Goal: Task Accomplishment & Management: Manage account settings

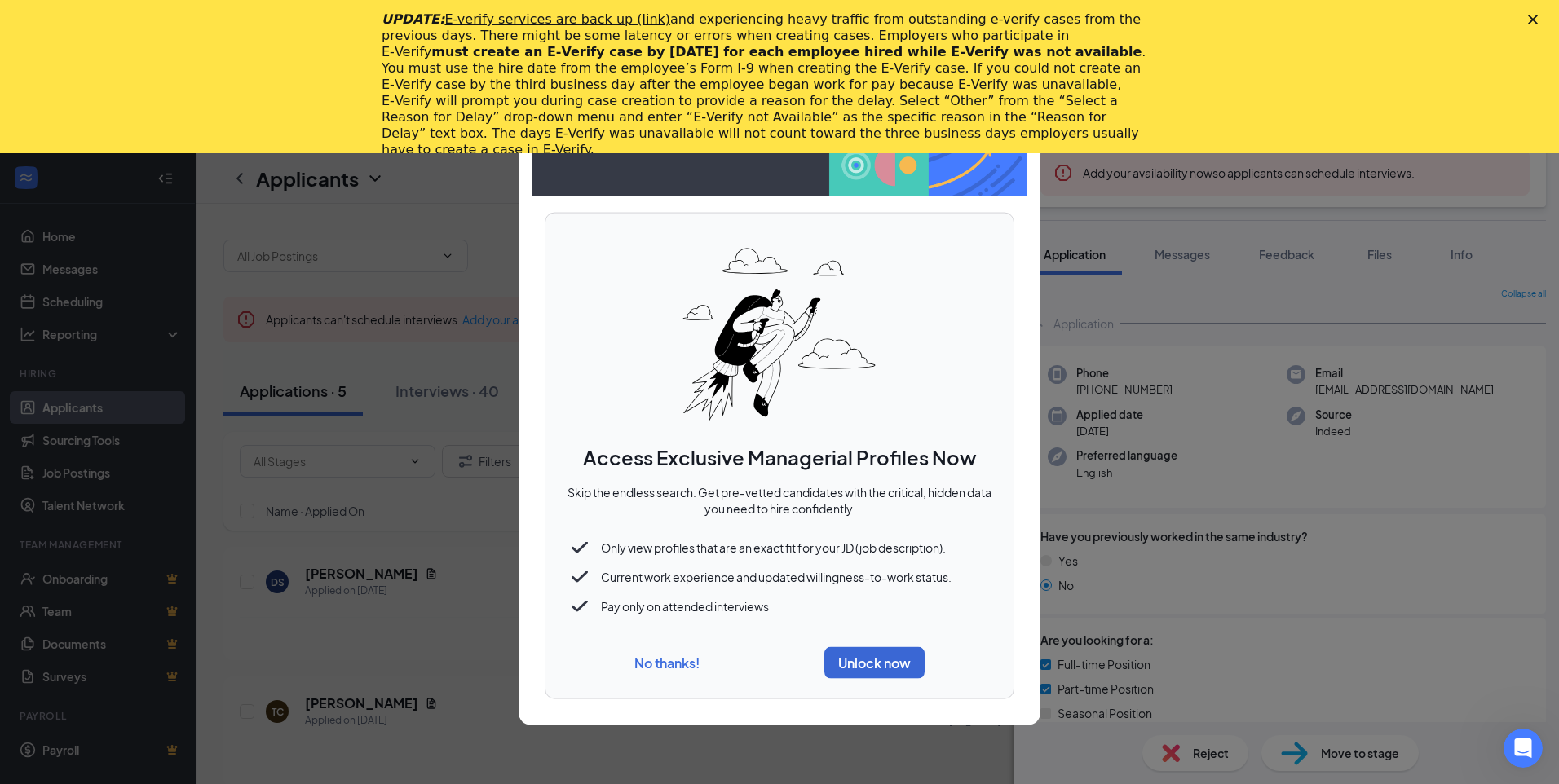
click at [643, 668] on button "No thanks!" at bounding box center [667, 662] width 65 height 17
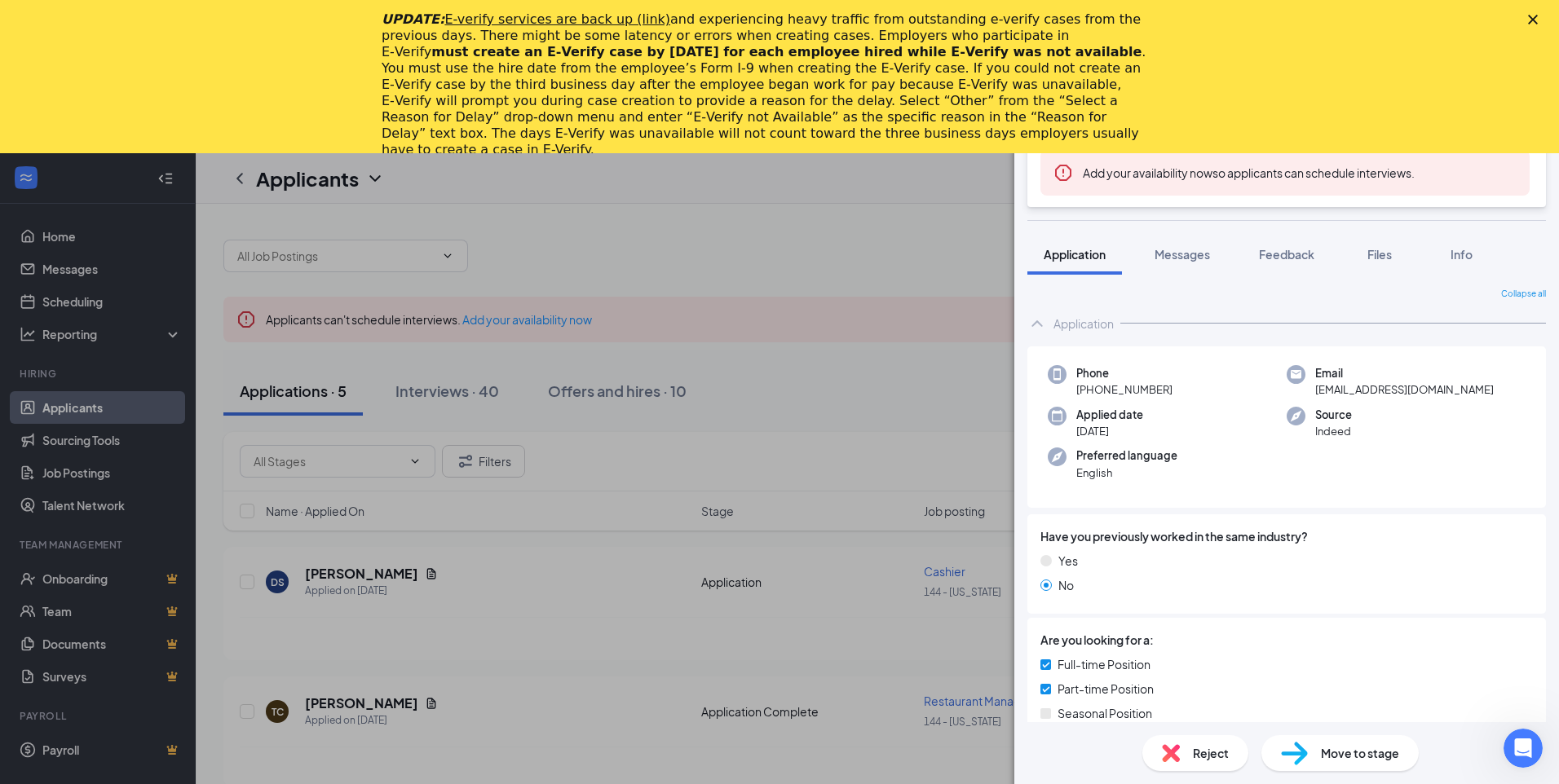
click at [768, 415] on div "DJ [PERSON_NAME] Team Member at 144 - [US_STATE] Add a tag Onsite Interview Sta…" at bounding box center [779, 392] width 1559 height 784
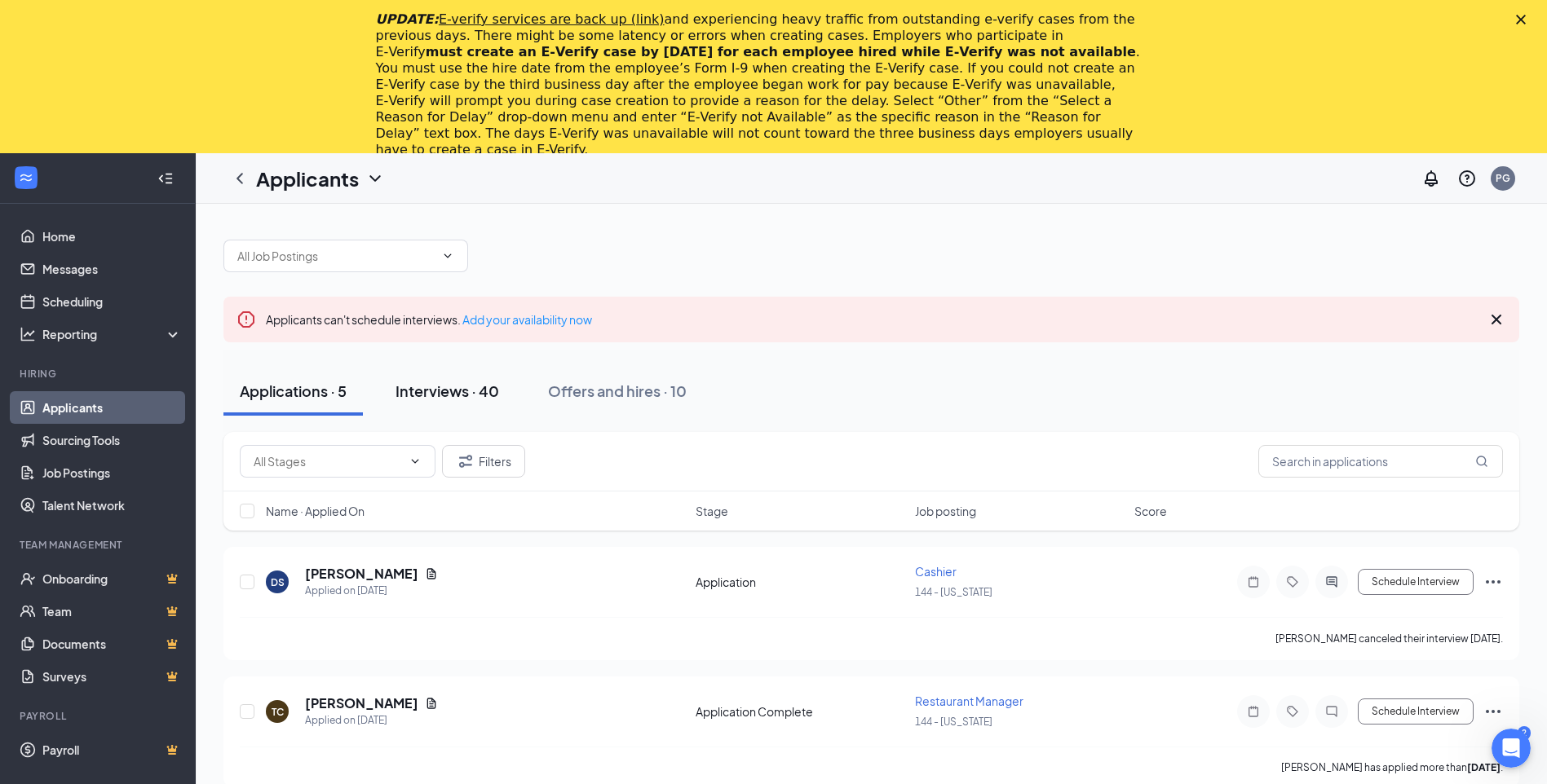
click at [443, 395] on div "Interviews · 40" at bounding box center [447, 390] width 104 height 20
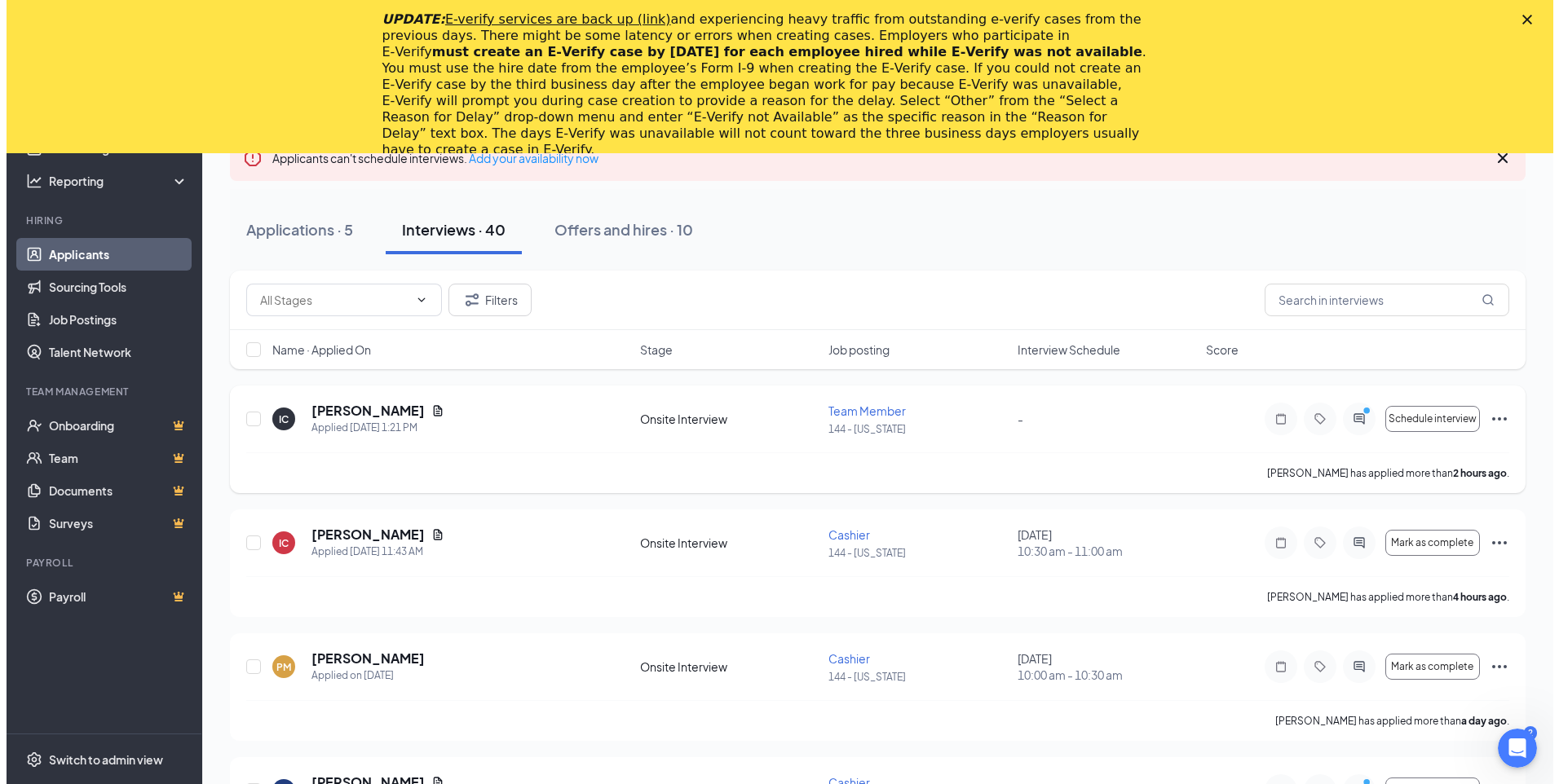
scroll to position [163, 0]
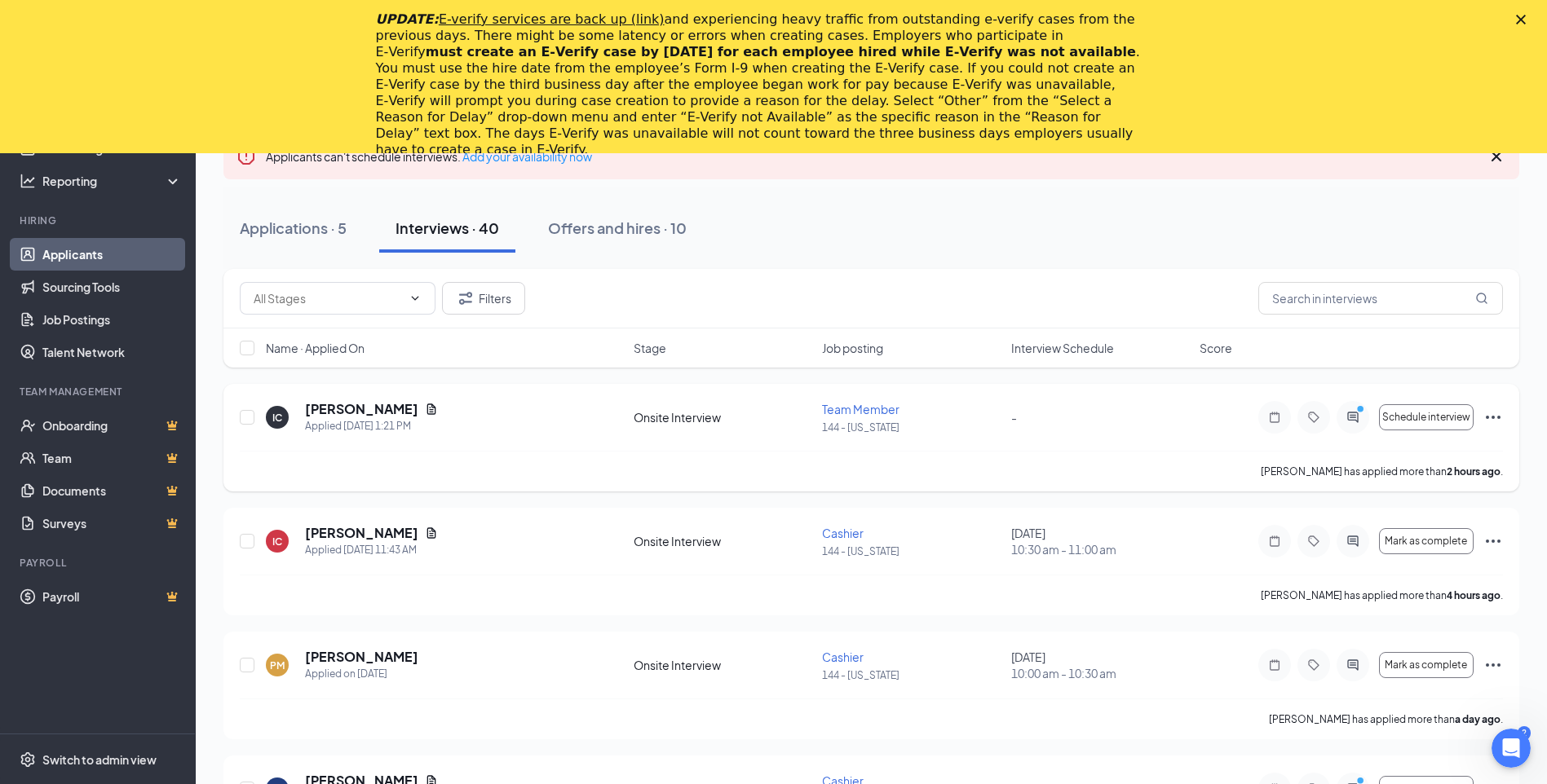
click at [1353, 425] on div at bounding box center [1352, 417] width 33 height 33
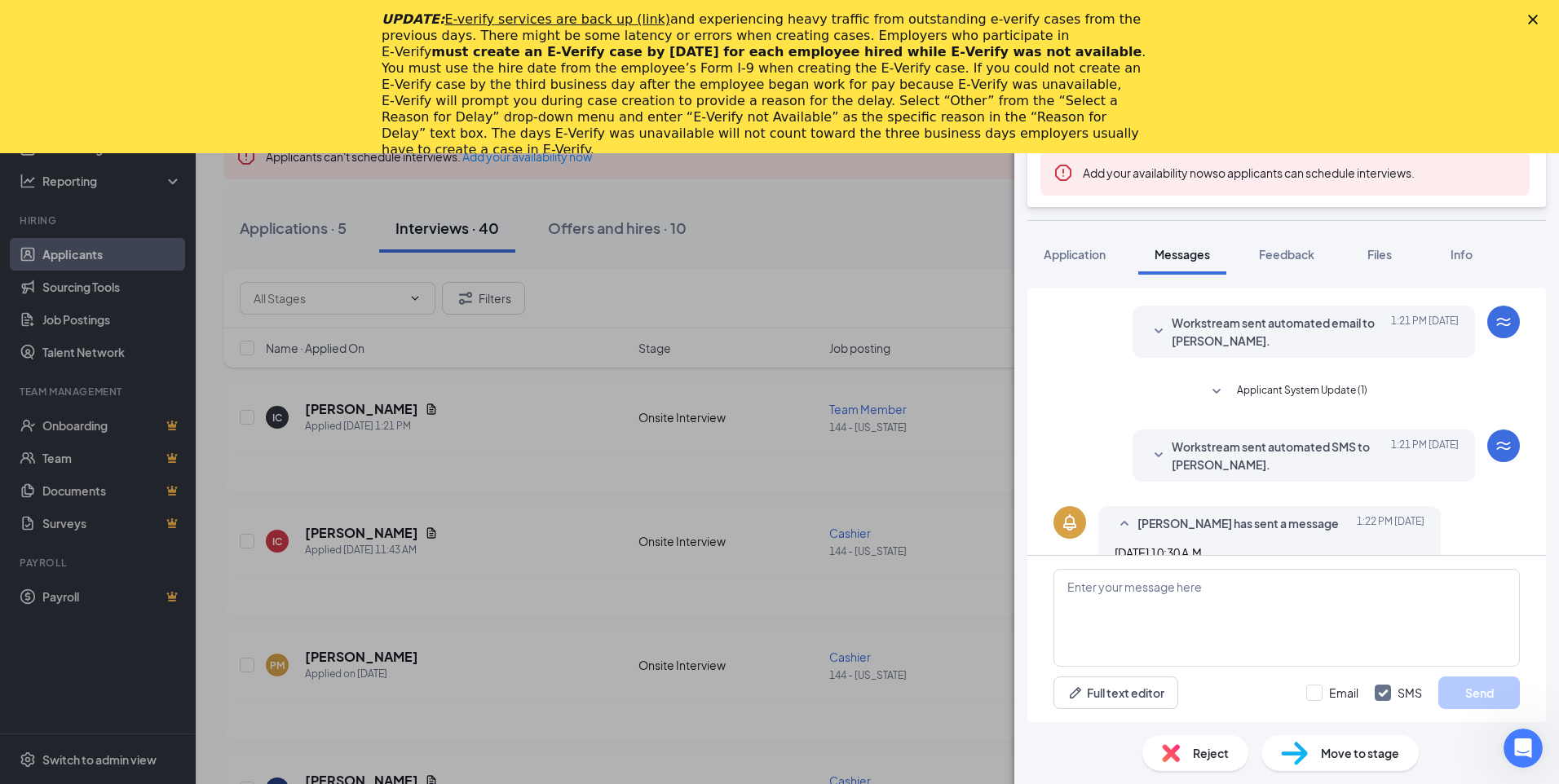
scroll to position [145, 0]
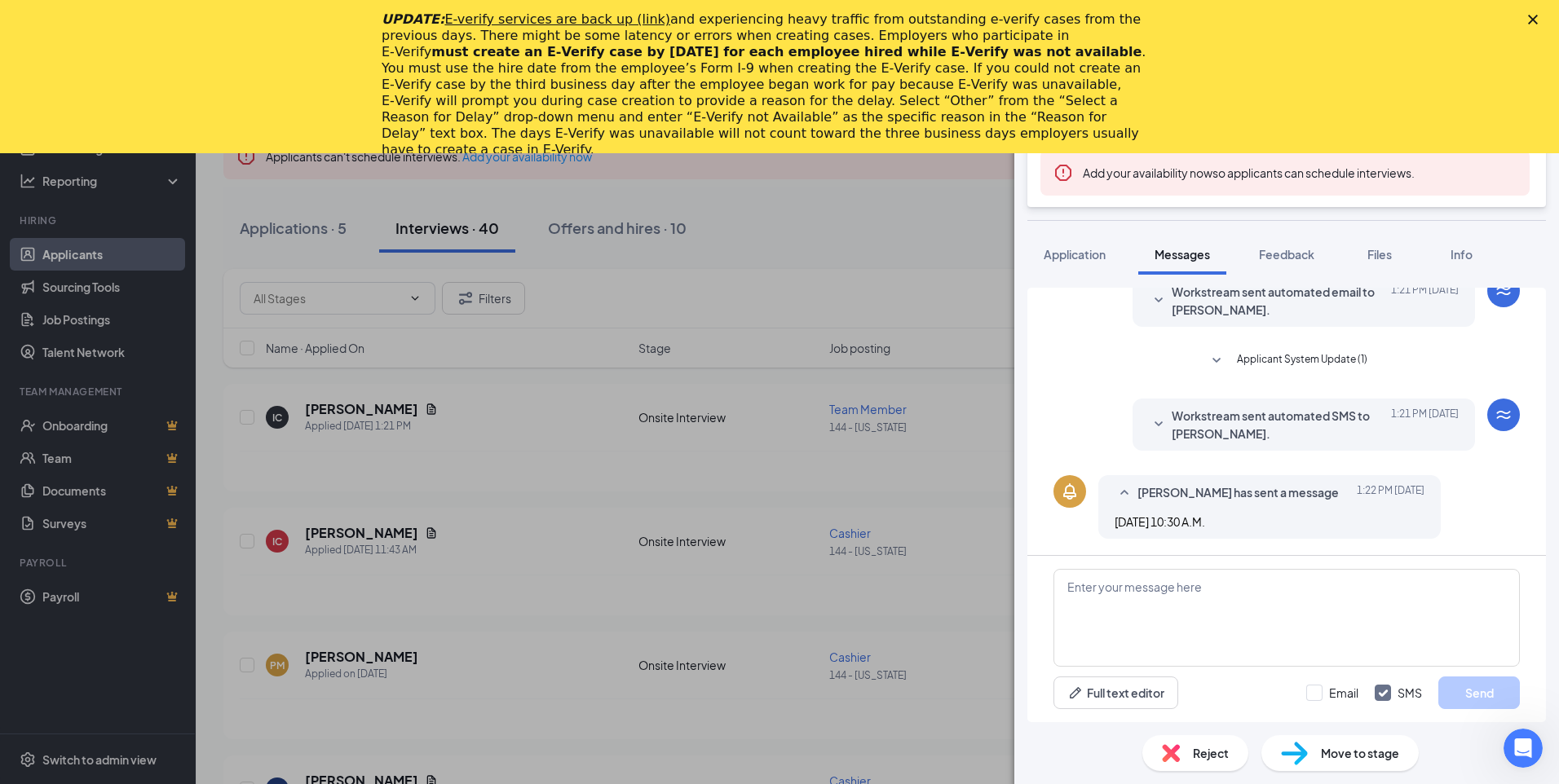
click at [1224, 522] on div "[DATE] 10:30 A.M." at bounding box center [1269, 521] width 310 height 18
click at [1149, 422] on icon "SmallChevronDown" at bounding box center [1158, 424] width 19 height 19
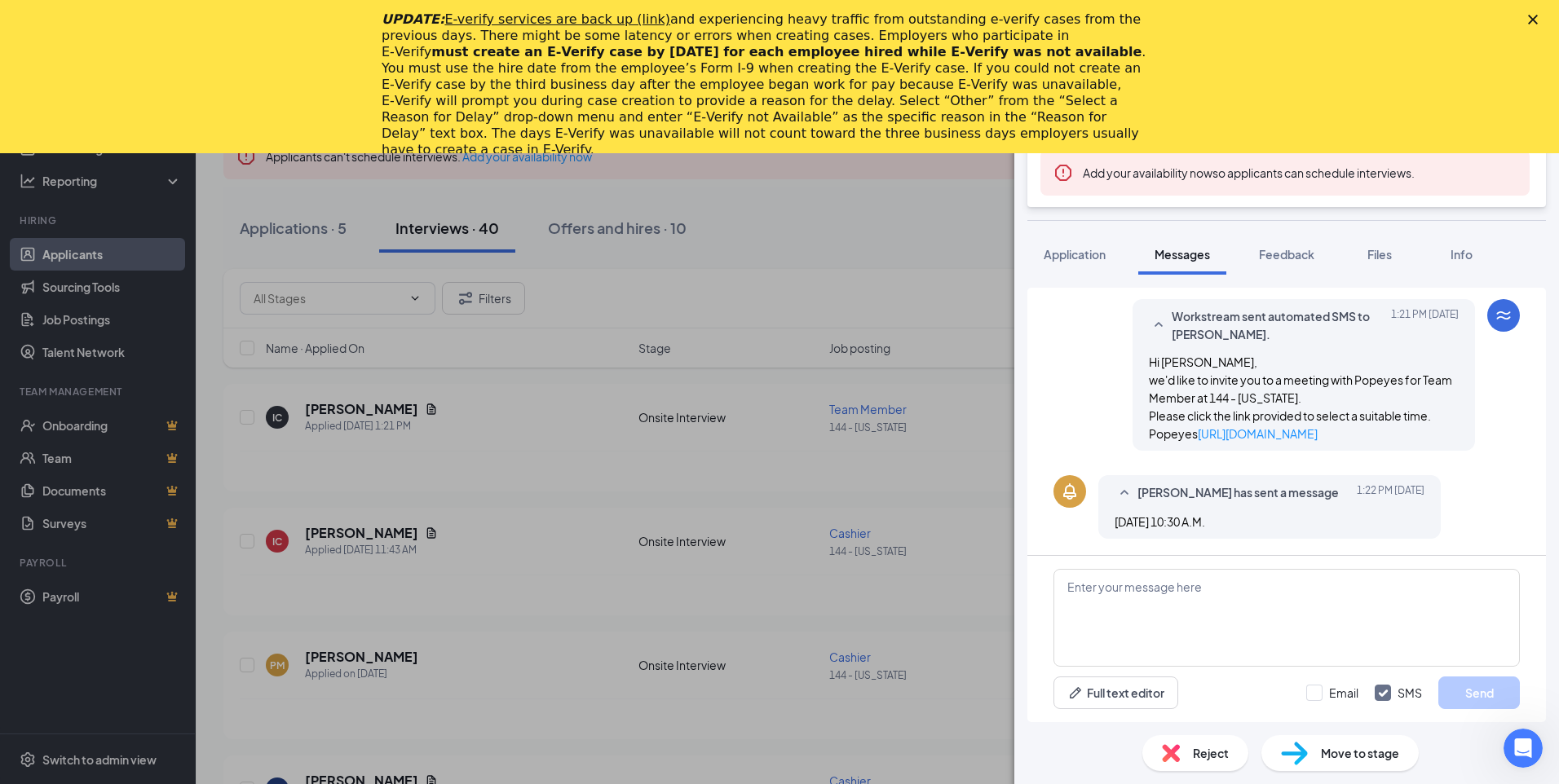
scroll to position [262, 0]
click at [1128, 489] on icon "SmallChevronUp" at bounding box center [1123, 492] width 19 height 19
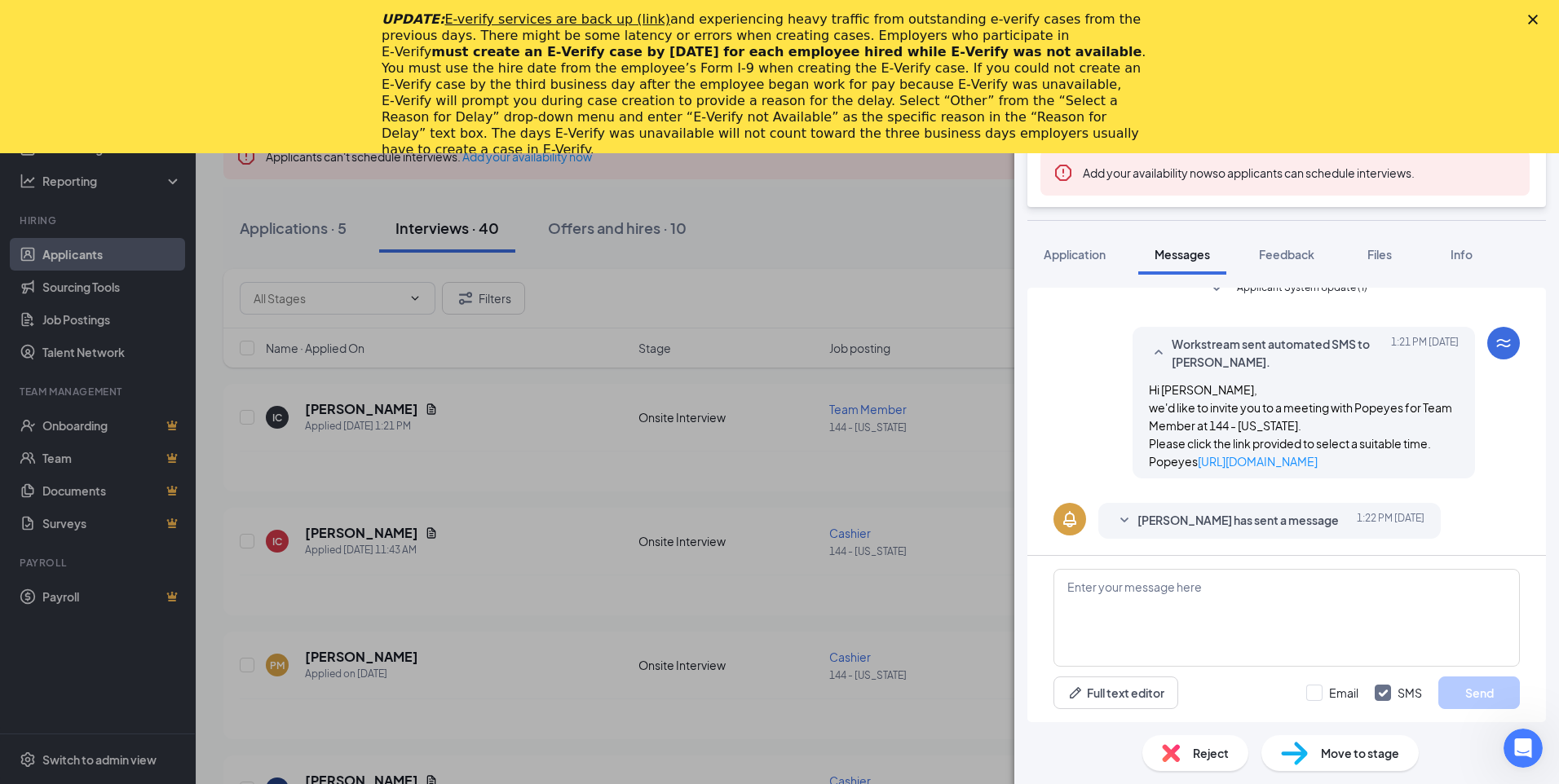
click at [1127, 515] on icon "SmallChevronDown" at bounding box center [1123, 520] width 19 height 19
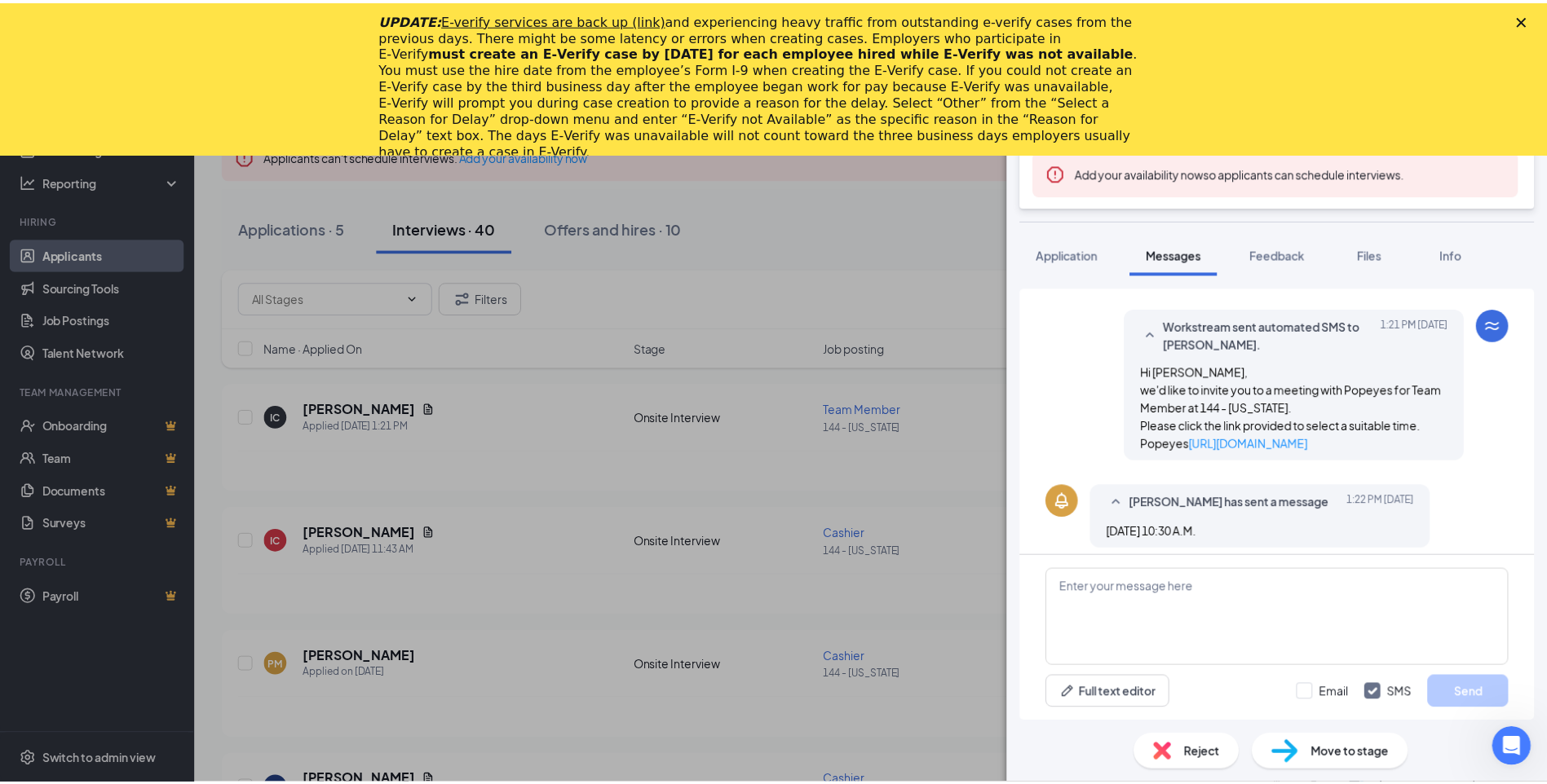
scroll to position [262, 0]
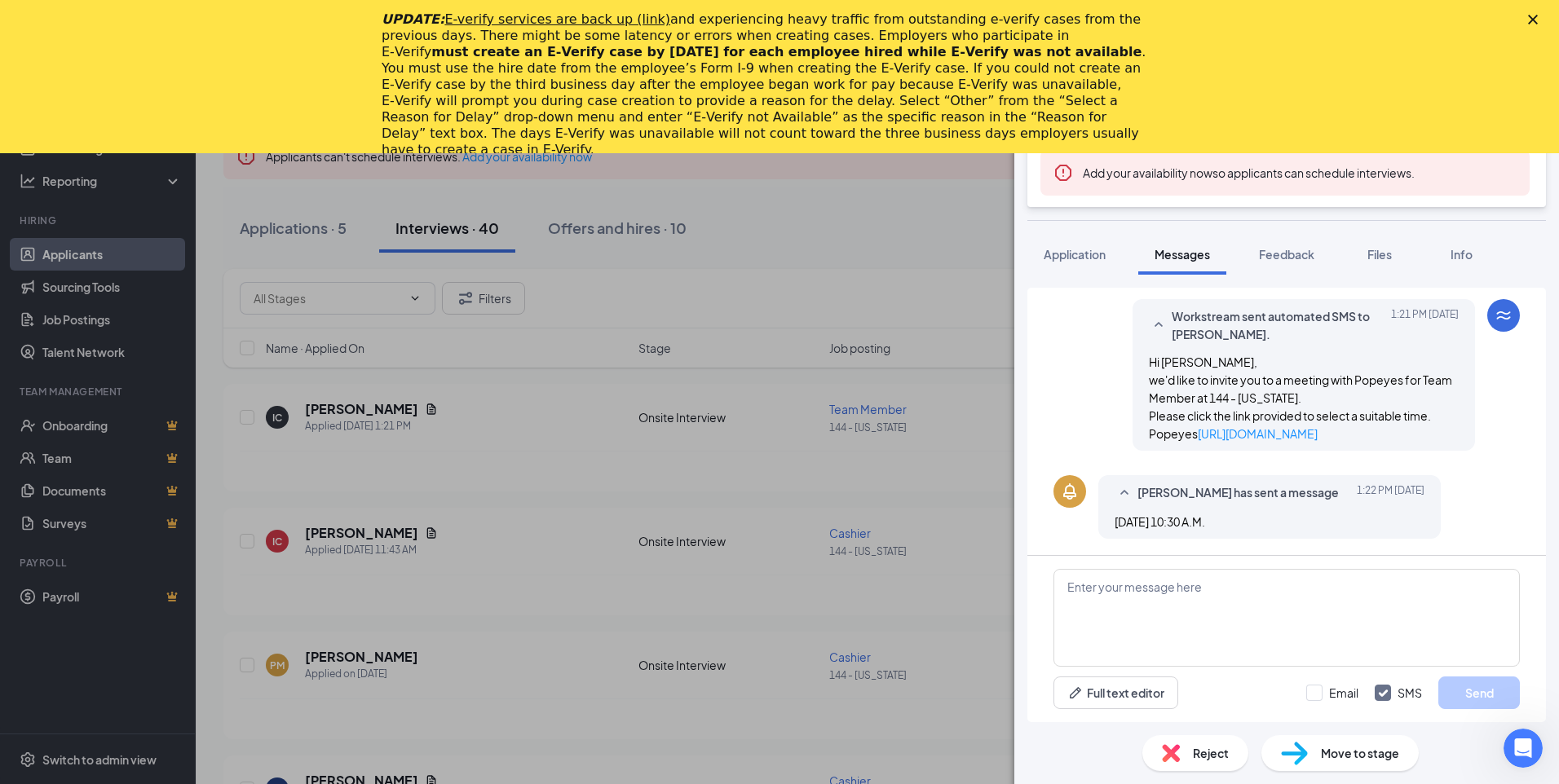
click at [553, 575] on div "IC [PERSON_NAME] Team Member at 144 - [US_STATE] Add a tag Onsite Interview Sta…" at bounding box center [779, 392] width 1559 height 784
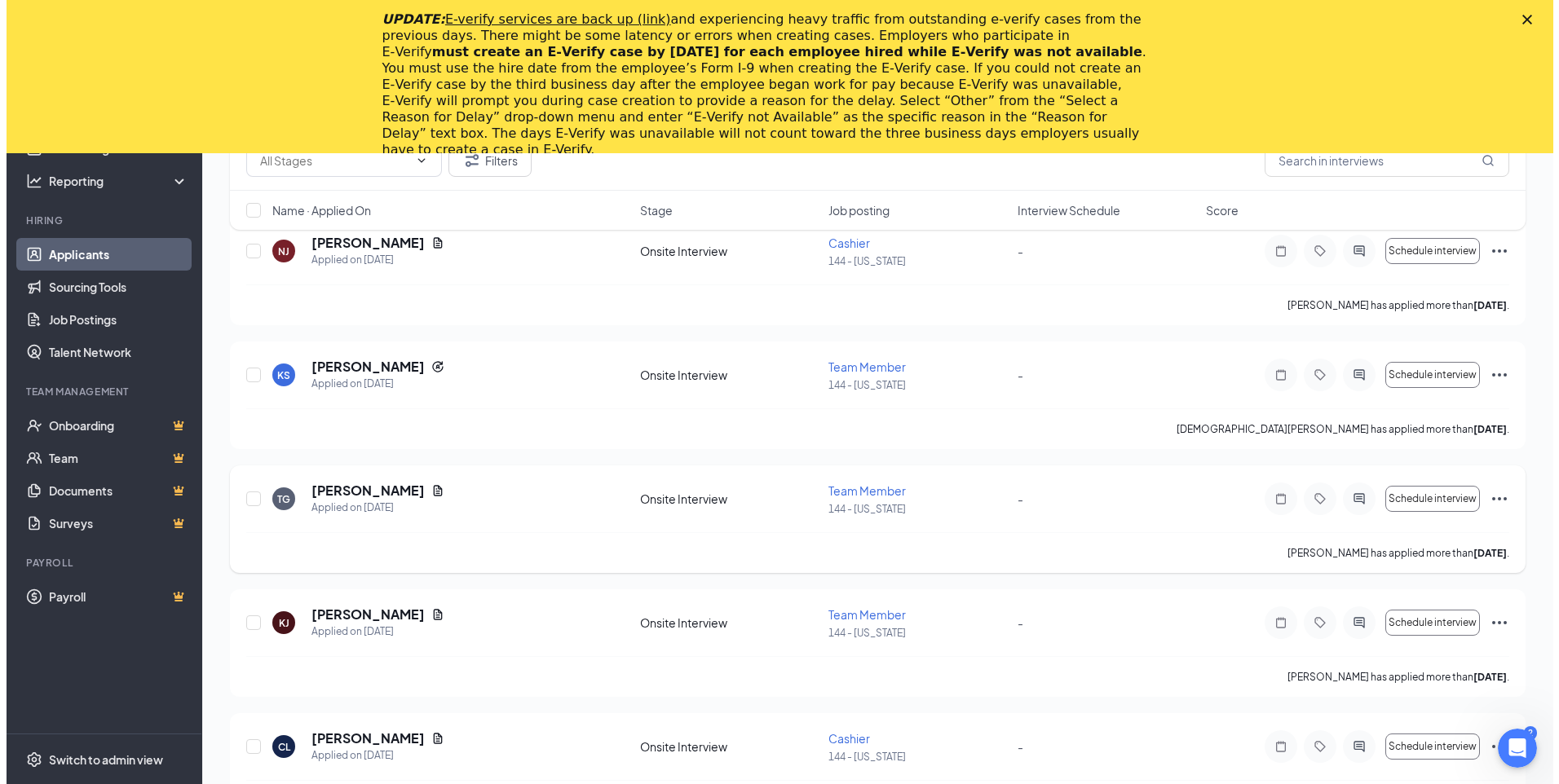
scroll to position [2446, 0]
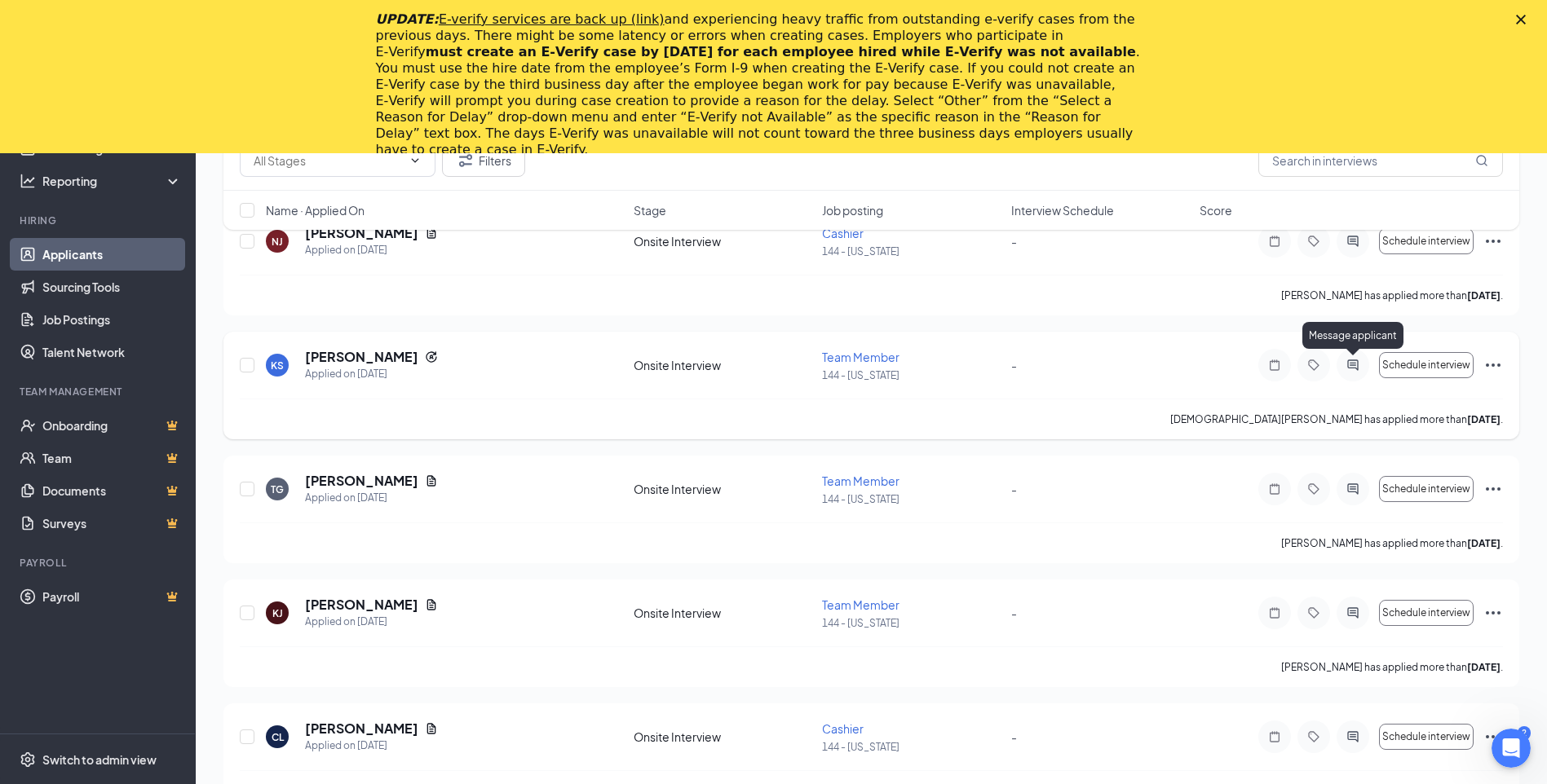
click at [1356, 368] on icon "ActiveChat" at bounding box center [1352, 364] width 11 height 11
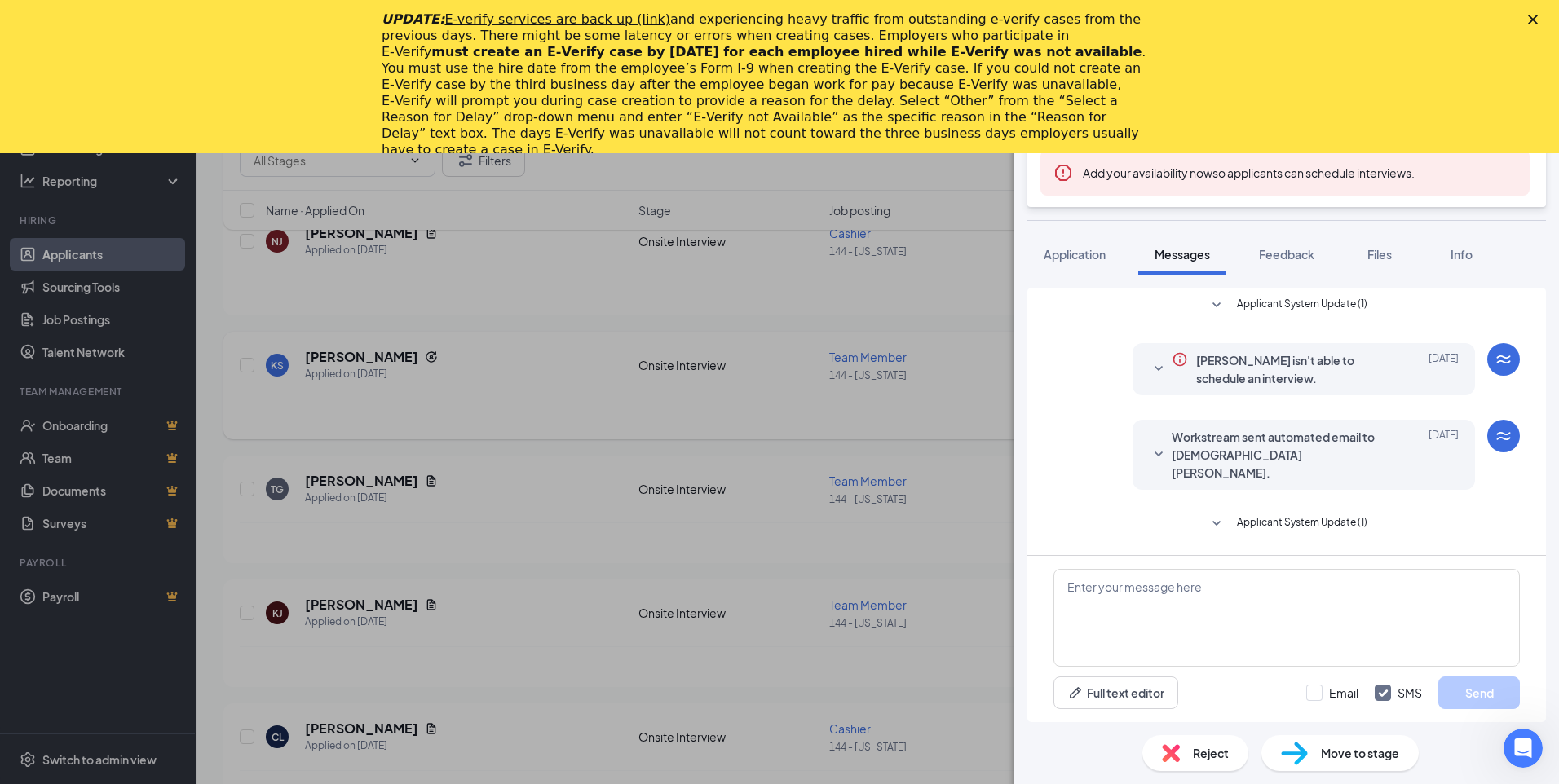
scroll to position [3, 0]
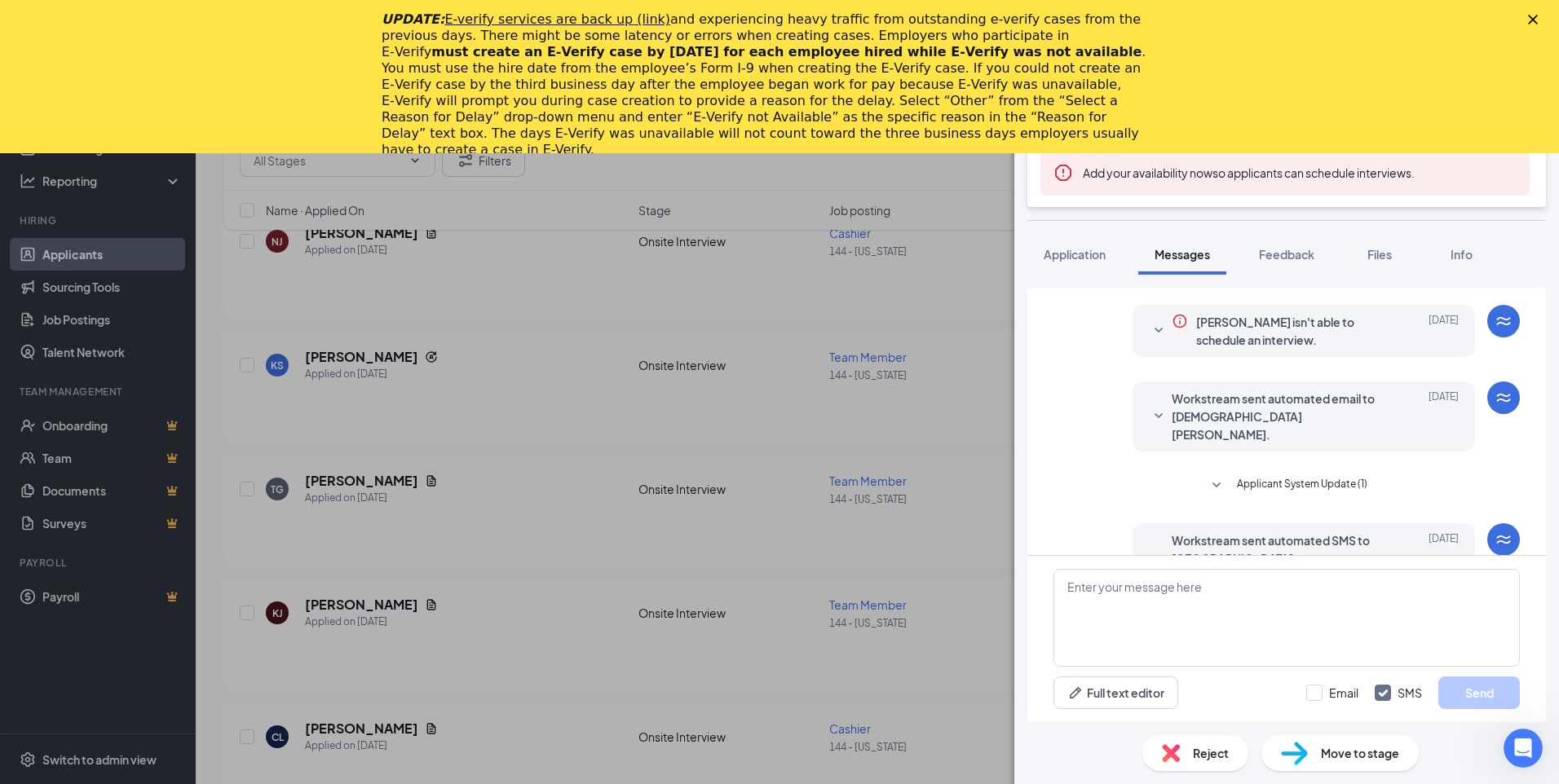
scroll to position [57, 0]
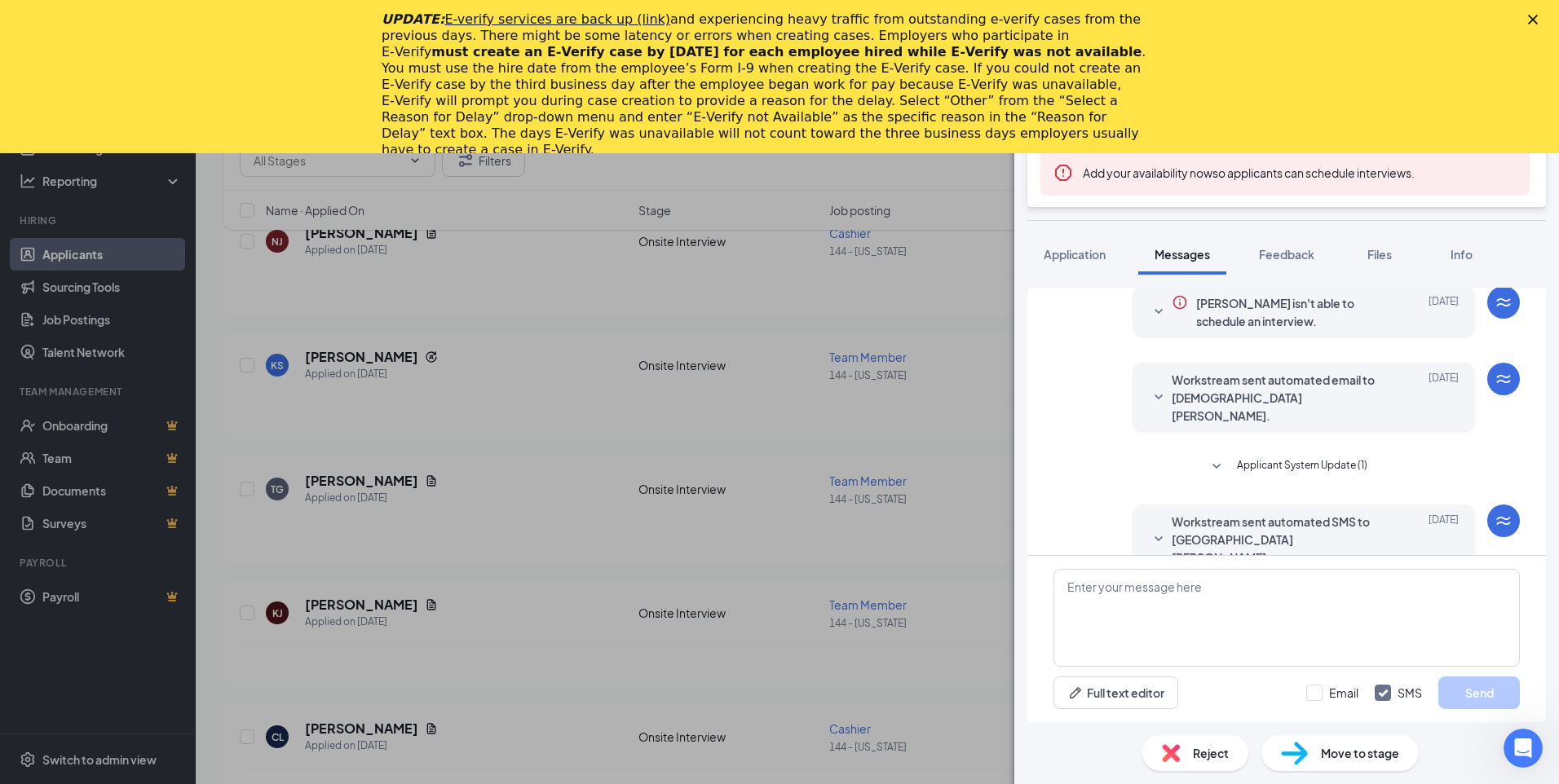
click at [1150, 530] on icon "SmallChevronDown" at bounding box center [1158, 539] width 19 height 19
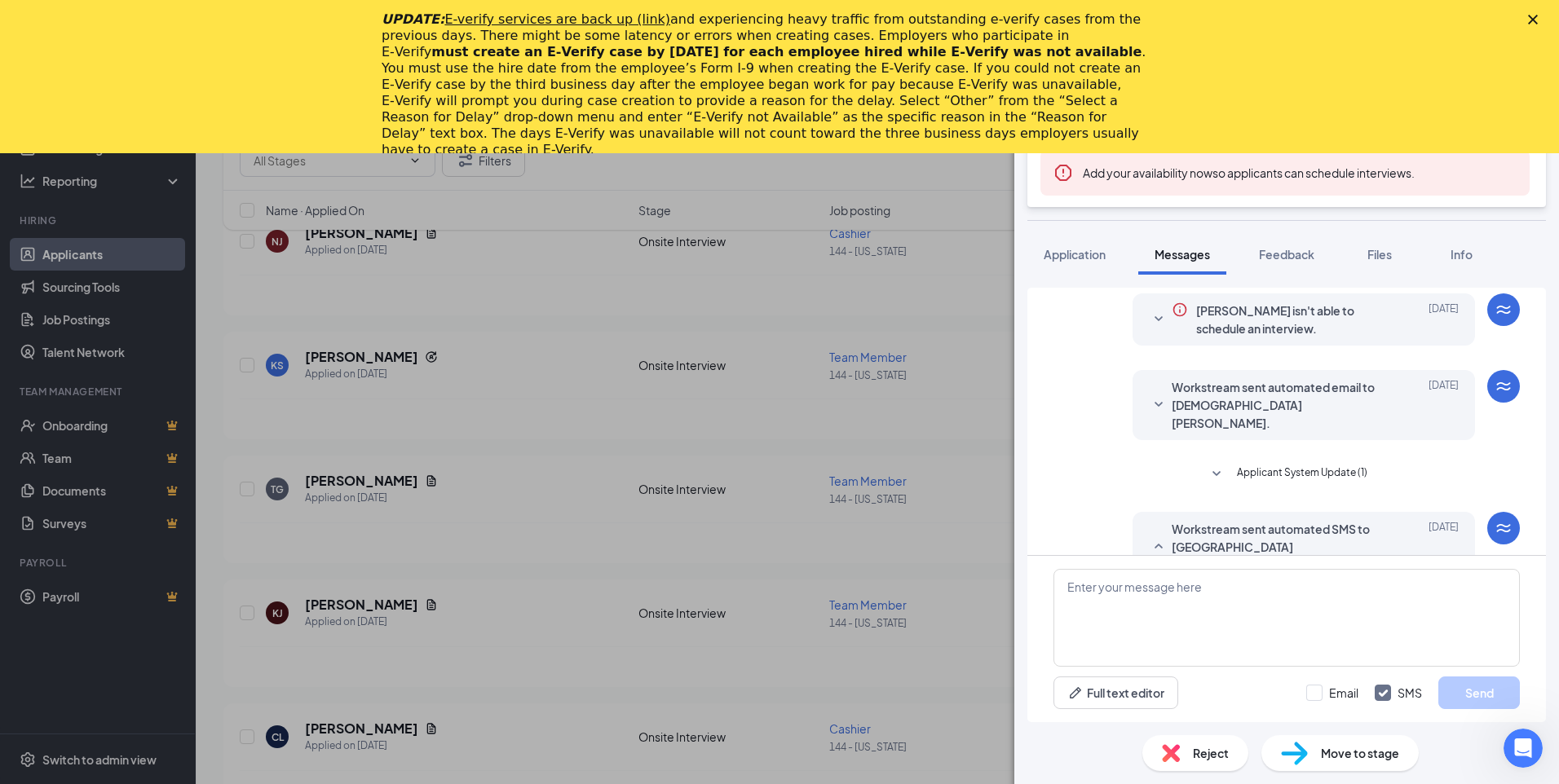
scroll to position [12, 0]
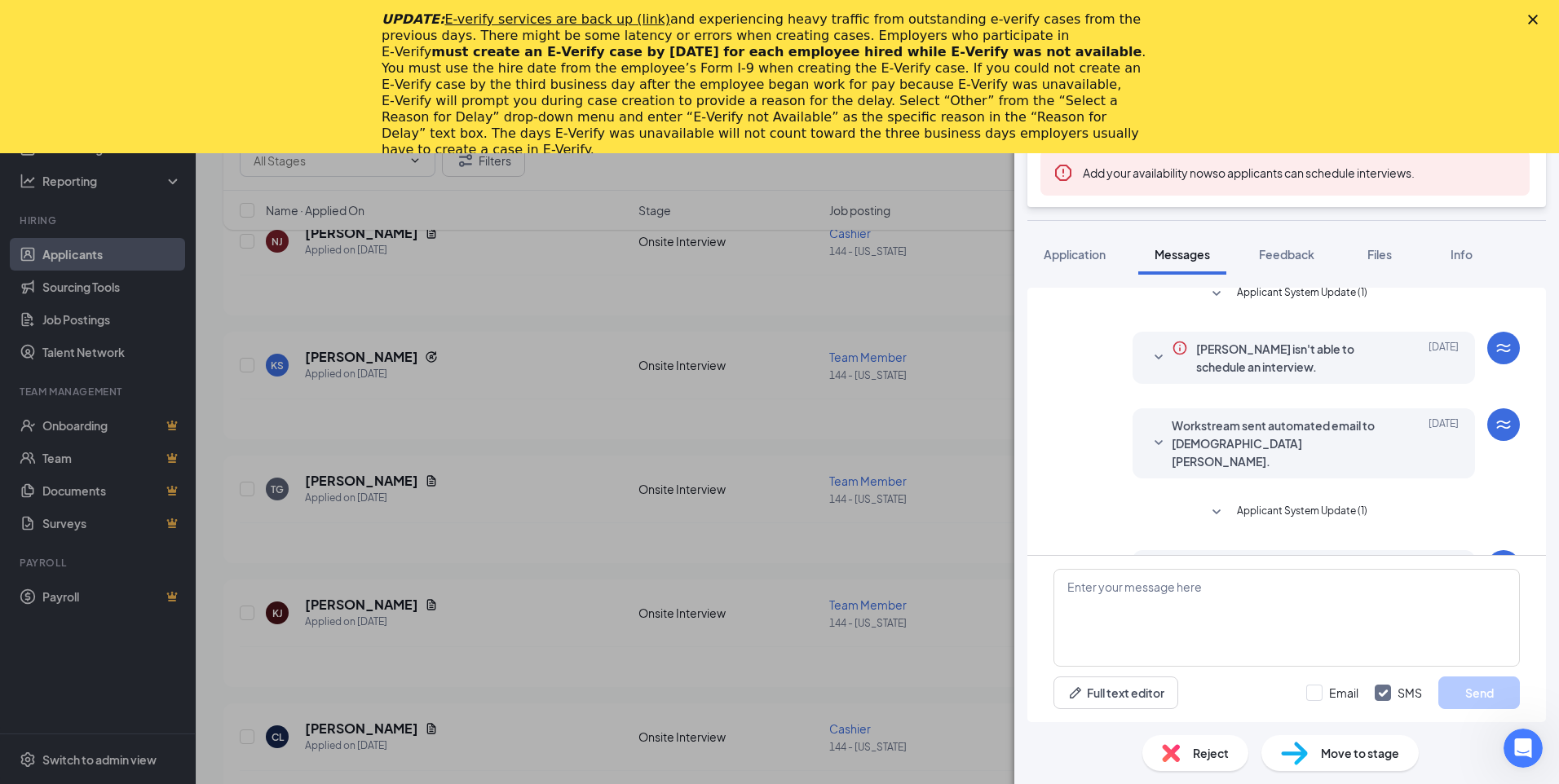
click at [1156, 429] on div "Workstream sent automated email to [DEMOGRAPHIC_DATA][PERSON_NAME]. [DATE]" at bounding box center [1303, 443] width 310 height 53
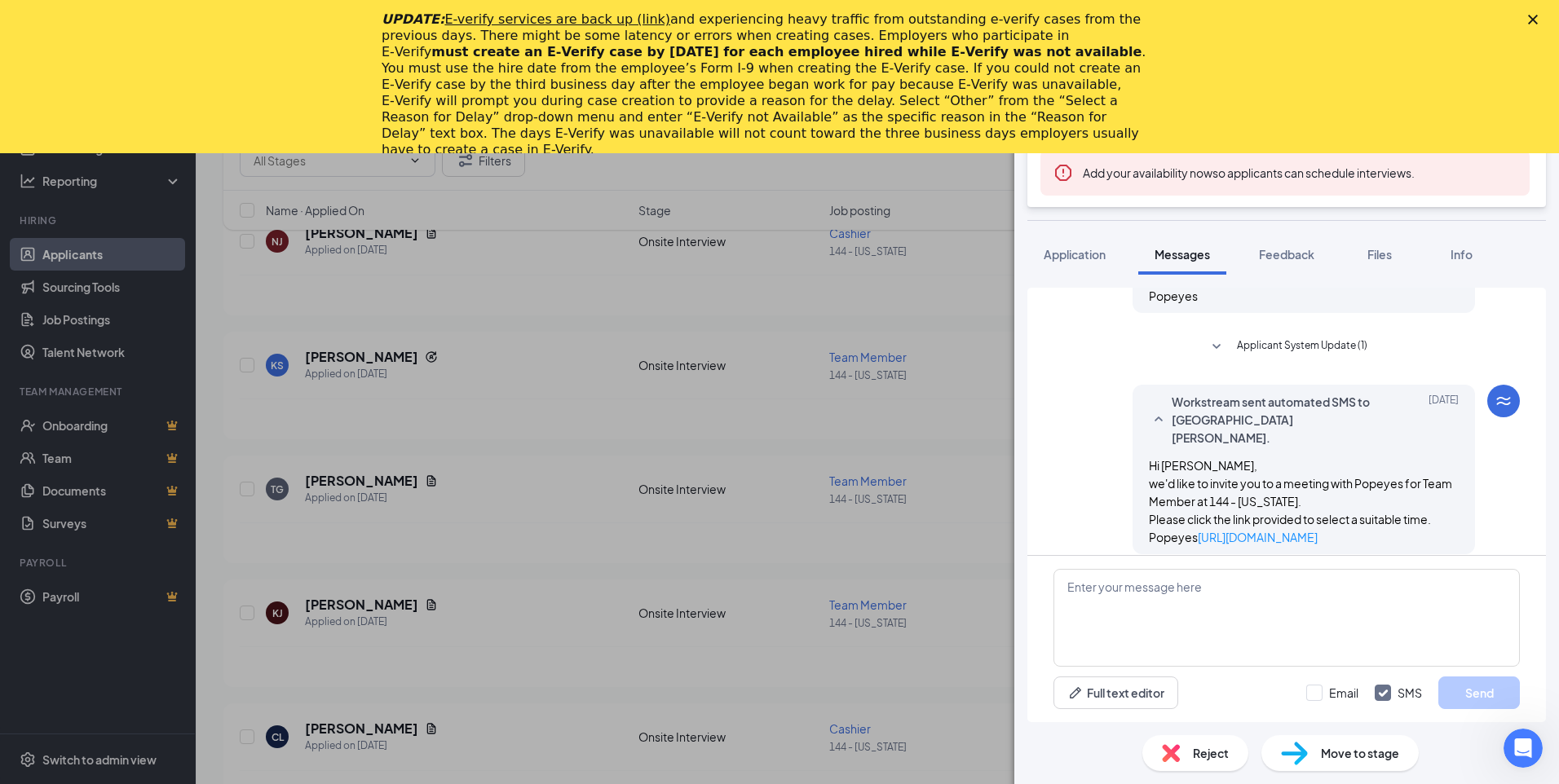
scroll to position [364, 0]
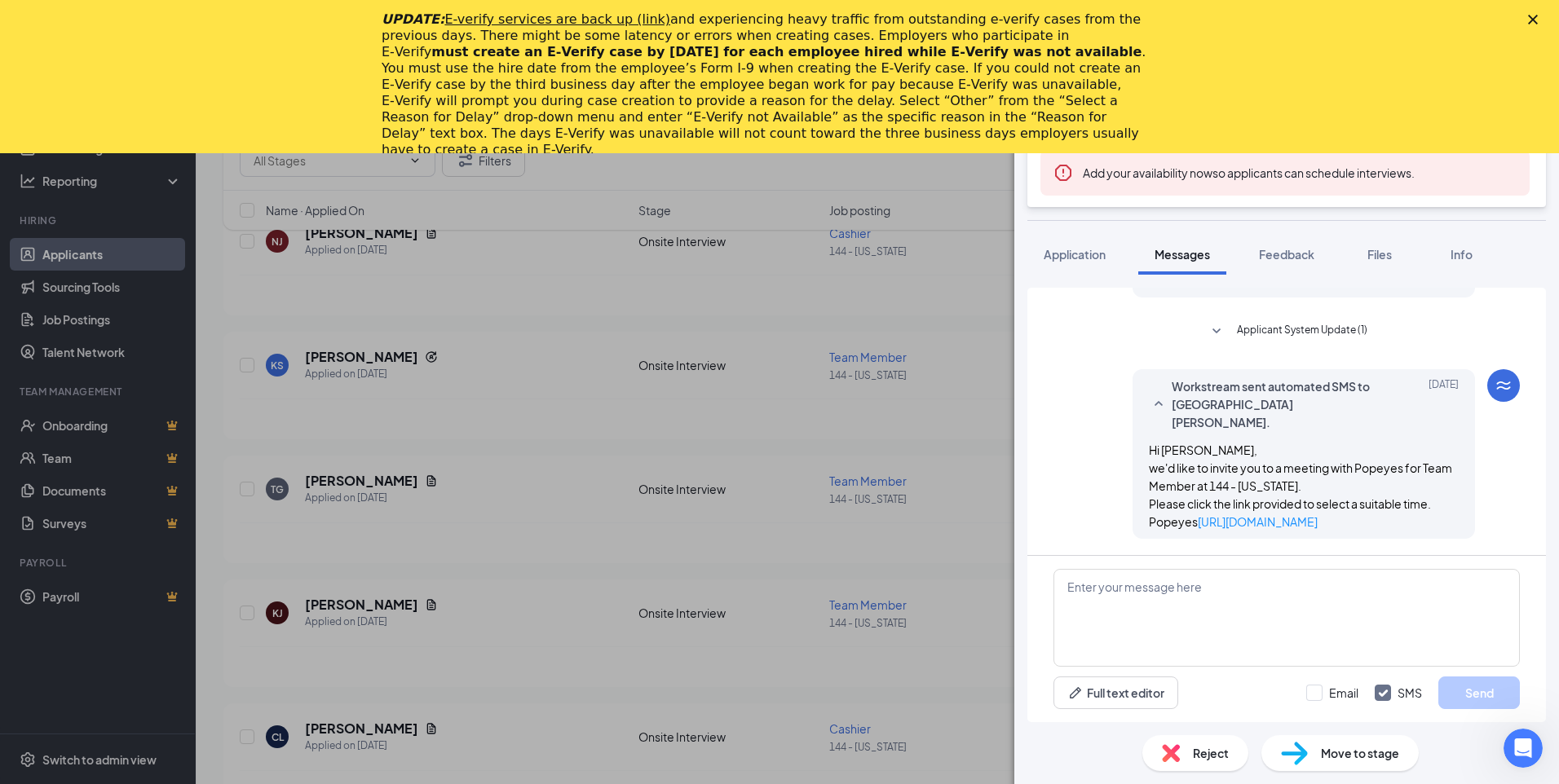
drag, startPoint x: 626, startPoint y: 534, endPoint x: 1558, endPoint y: 0, distance: 1074.1
click at [620, 531] on div "KS [PERSON_NAME] Team Member at 144 - [US_STATE] Add a tag Onsite Interview Sta…" at bounding box center [779, 392] width 1559 height 784
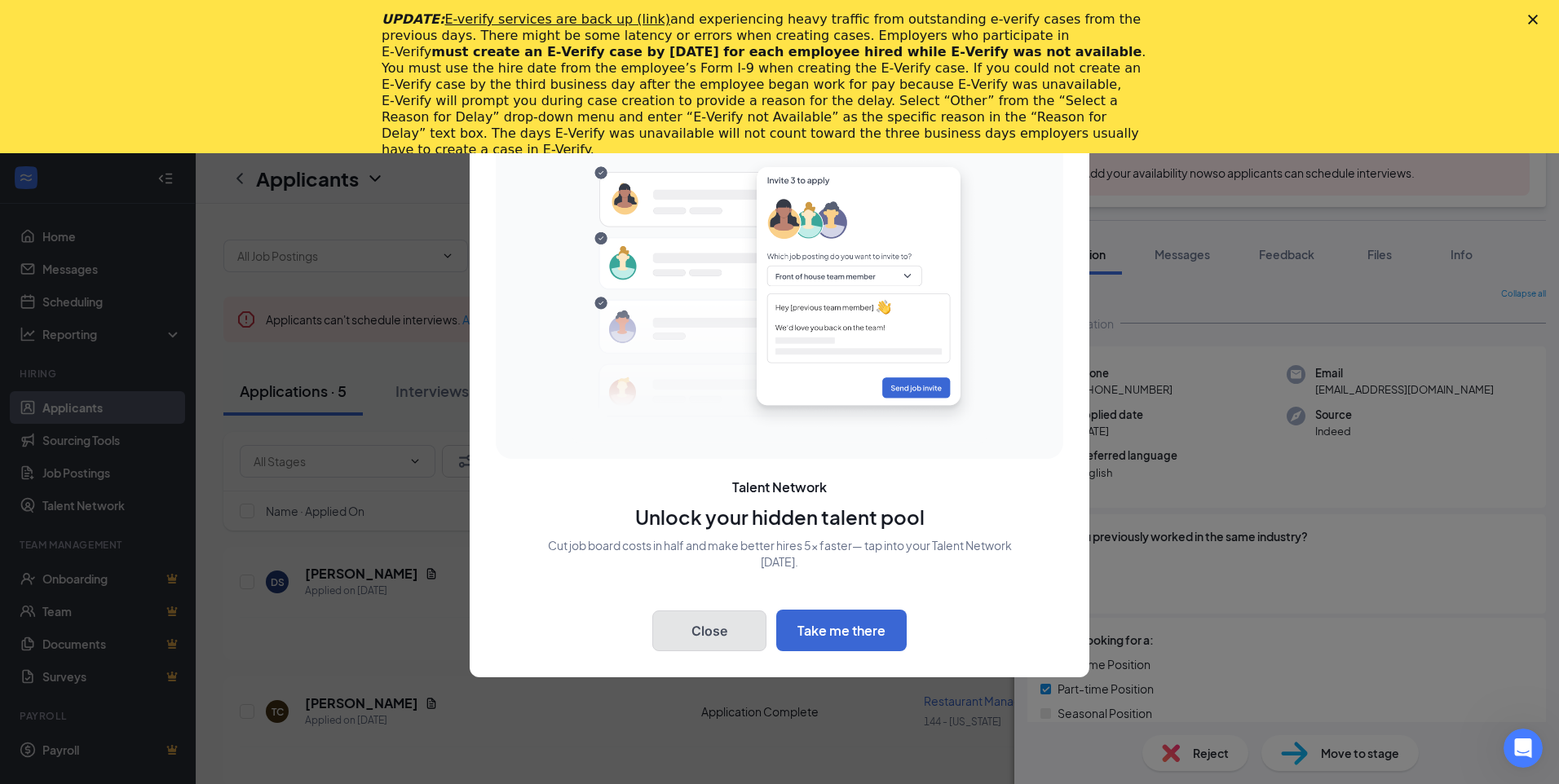
click at [683, 634] on button "Close" at bounding box center [709, 630] width 115 height 41
